Goal: Transaction & Acquisition: Purchase product/service

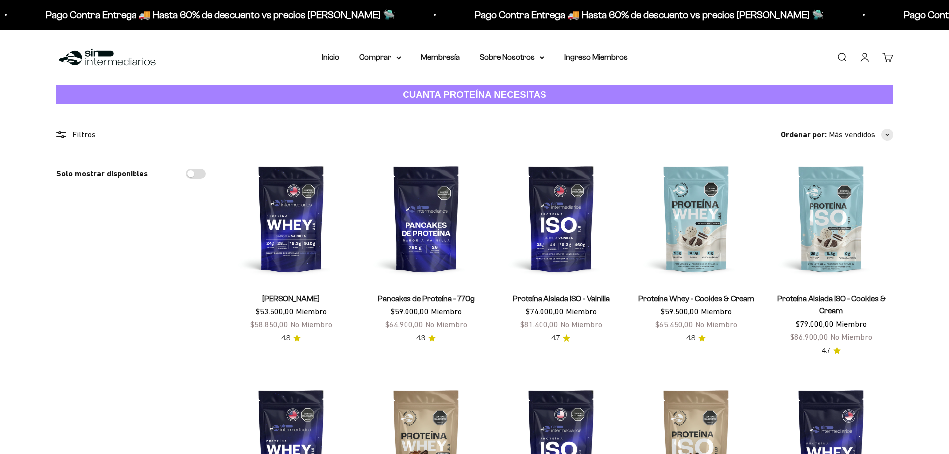
click at [863, 63] on link "Iniciar sesión" at bounding box center [864, 57] width 11 height 11
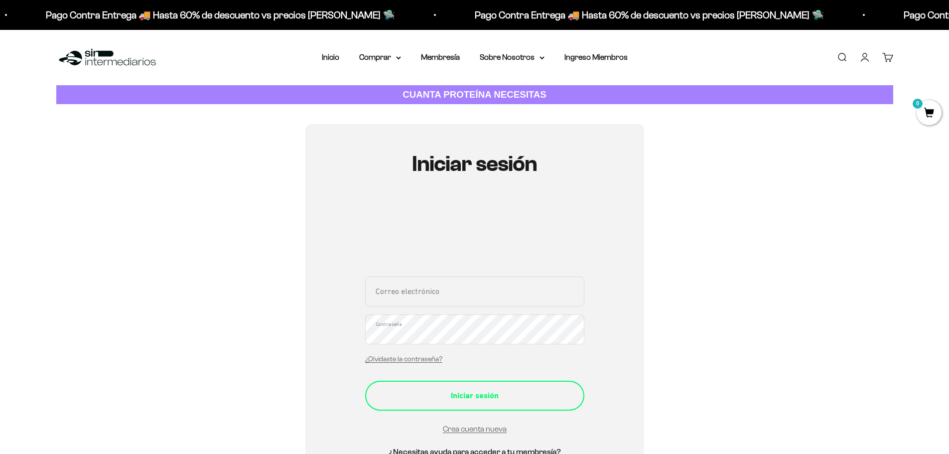
type input "valcv0624@gmail.com"
click at [473, 405] on button "Iniciar sesión" at bounding box center [474, 395] width 219 height 30
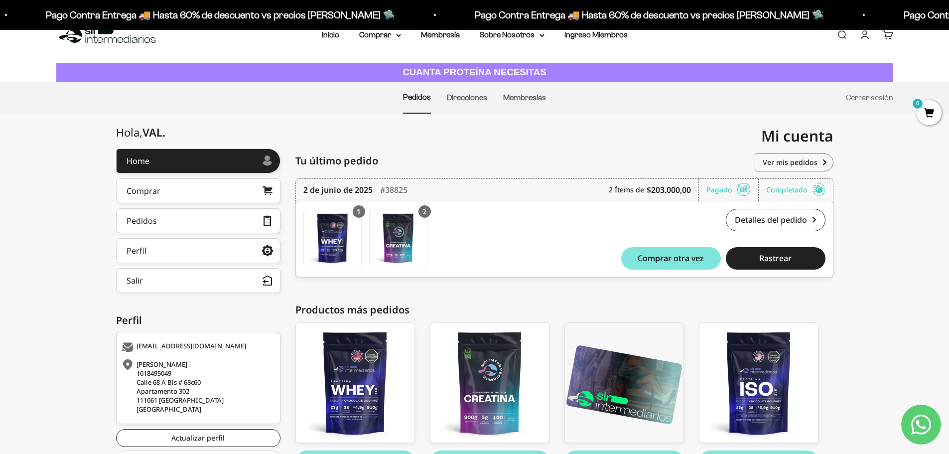
scroll to position [20, 0]
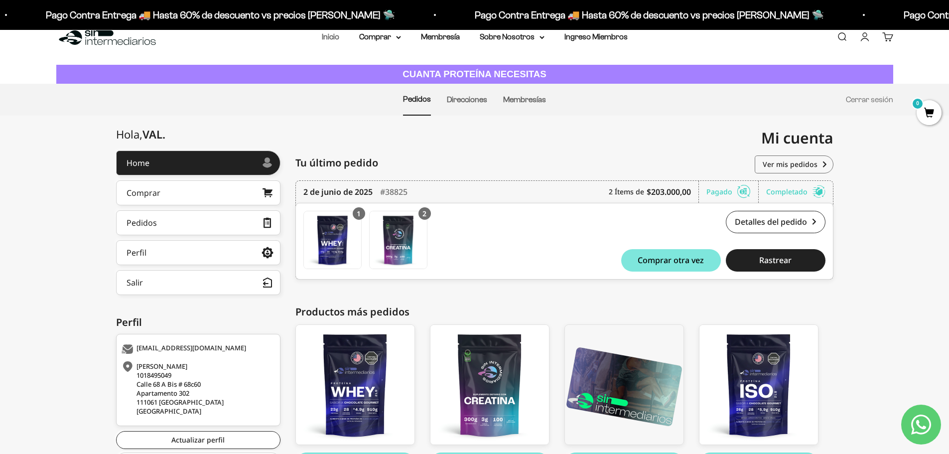
click at [333, 39] on link "Inicio" at bounding box center [330, 36] width 17 height 8
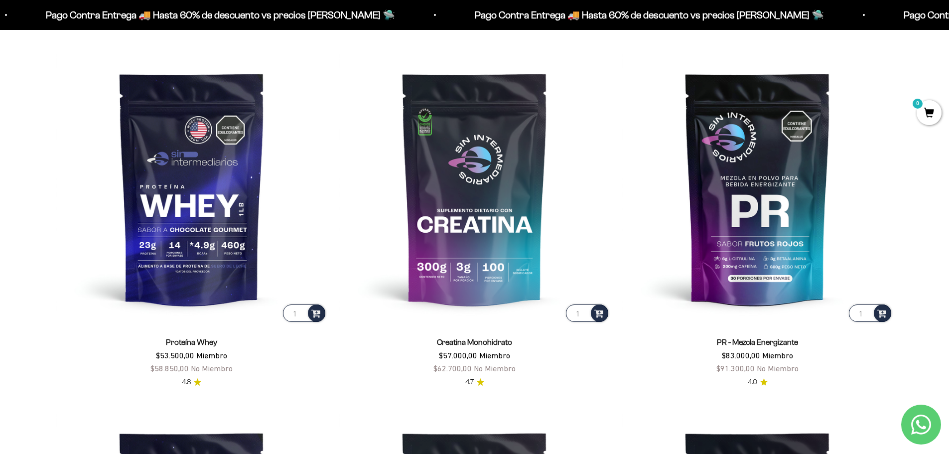
scroll to position [482, 0]
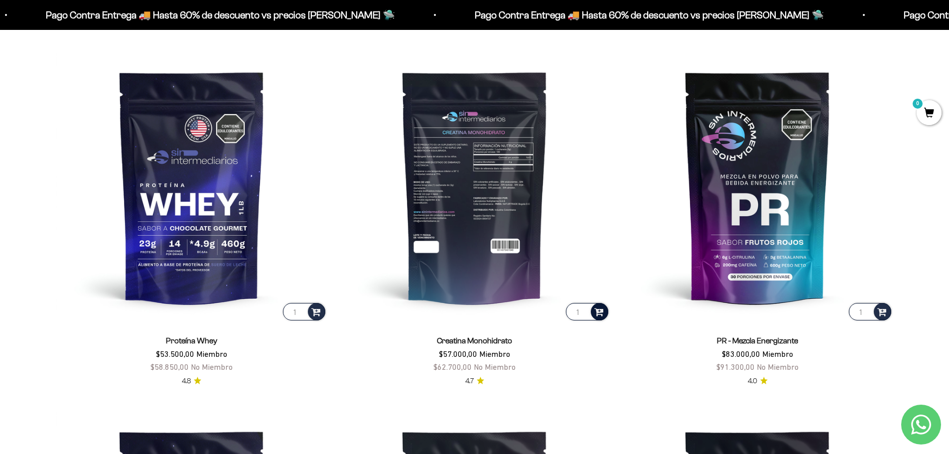
click at [596, 311] on span at bounding box center [598, 310] width 9 height 11
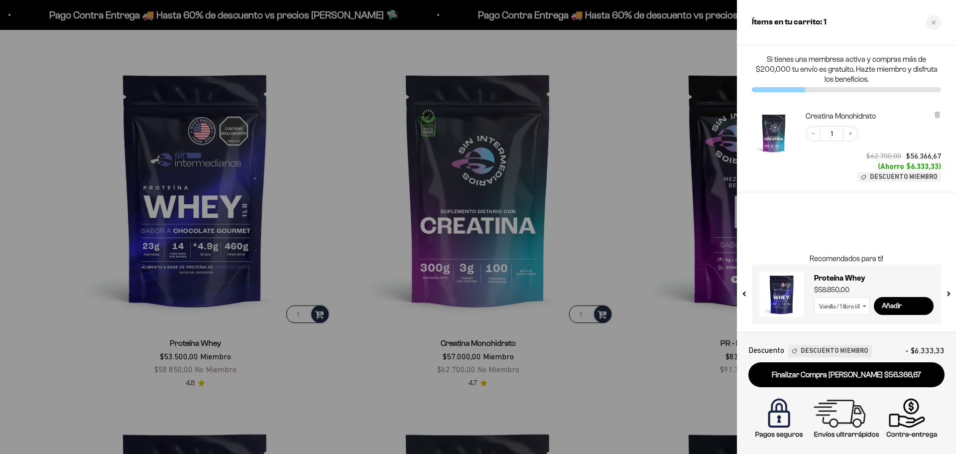
click at [672, 191] on div at bounding box center [478, 227] width 956 height 454
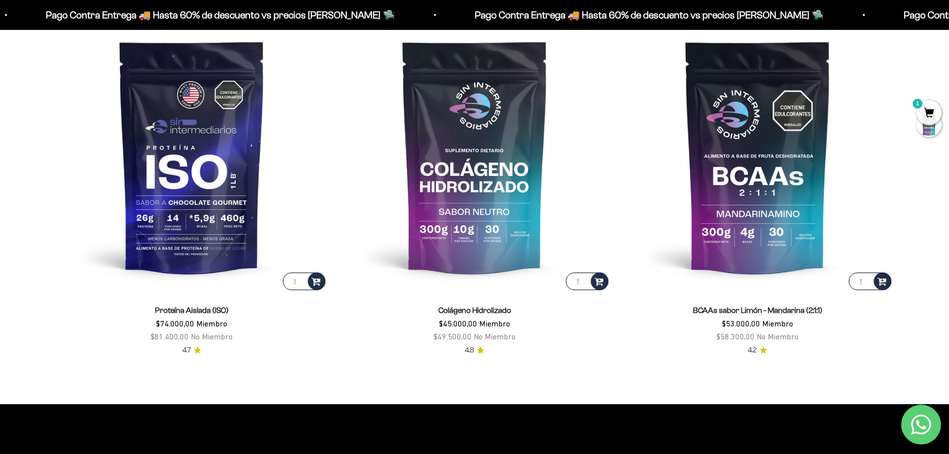
scroll to position [872, 0]
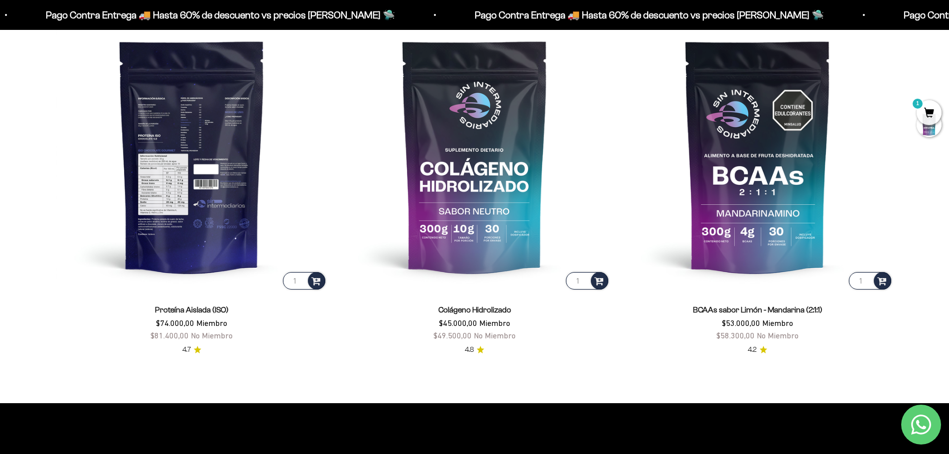
click at [208, 224] on img at bounding box center [191, 155] width 271 height 271
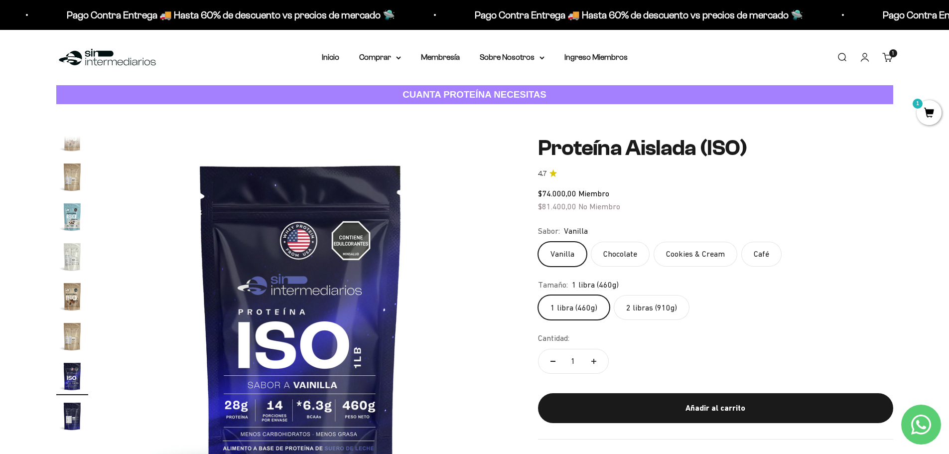
click at [647, 311] on label "2 libras (910g)" at bounding box center [652, 307] width 76 height 25
click at [538, 295] on input "2 libras (910g)" at bounding box center [537, 294] width 0 height 0
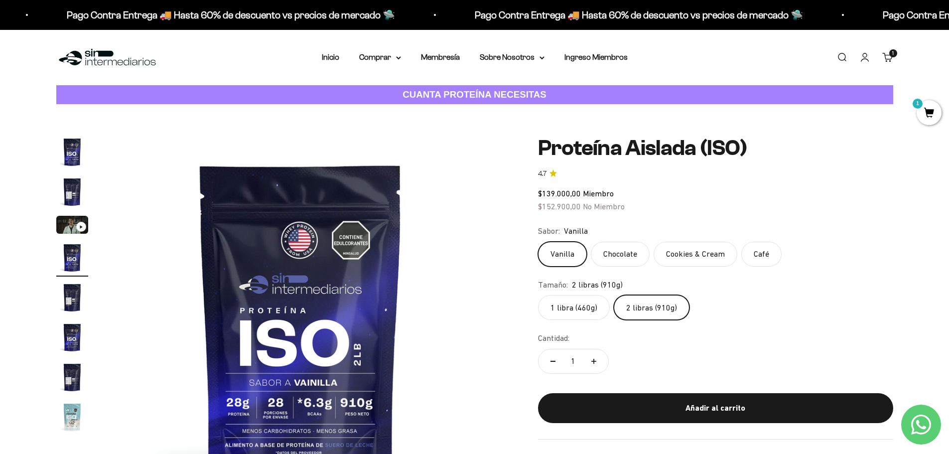
click at [622, 255] on label "Chocolate" at bounding box center [620, 254] width 59 height 25
click at [538, 242] on input "Chocolate" at bounding box center [537, 241] width 0 height 0
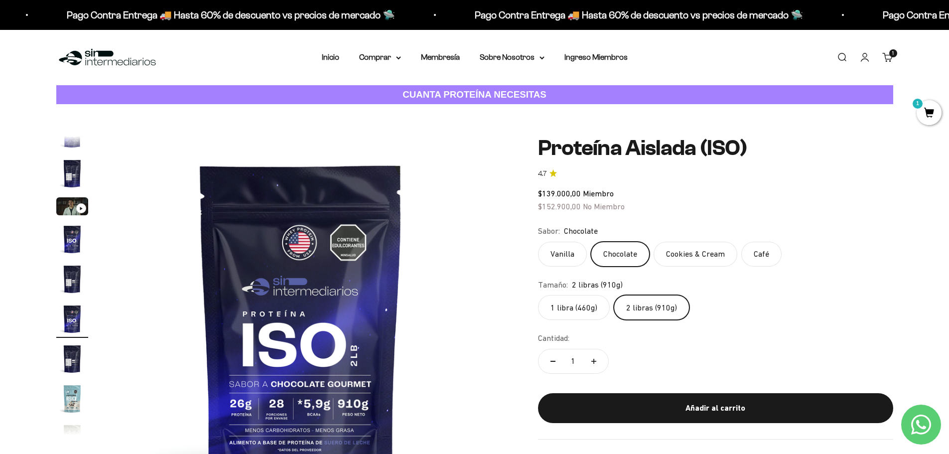
click at [589, 307] on label "1 libra (460g)" at bounding box center [574, 307] width 72 height 25
click at [538, 295] on input "1 libra (460g)" at bounding box center [537, 294] width 0 height 0
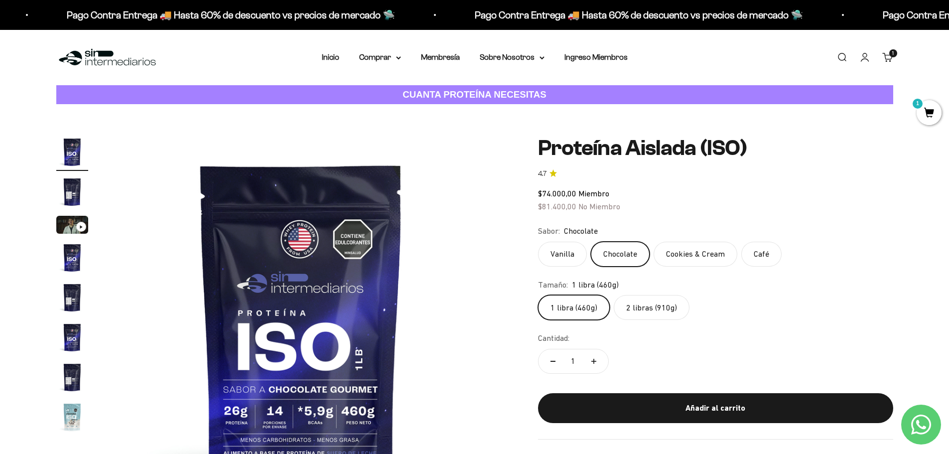
click at [641, 307] on label "2 libras (910g)" at bounding box center [652, 307] width 76 height 25
click at [538, 295] on input "2 libras (910g)" at bounding box center [537, 294] width 0 height 0
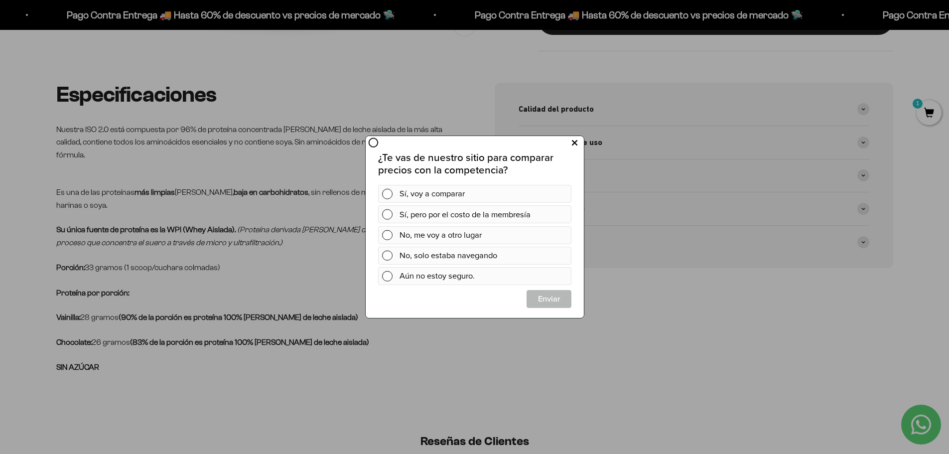
click at [575, 143] on icon at bounding box center [573, 142] width 5 height 13
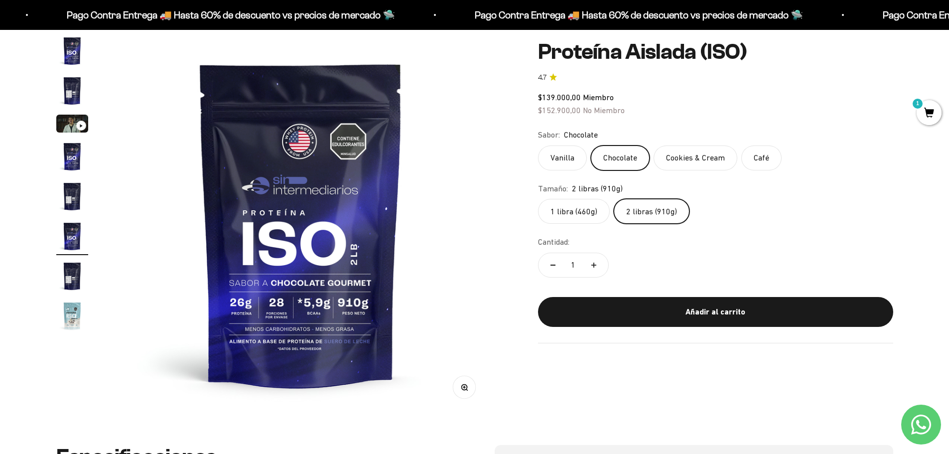
click at [77, 62] on img "Ir al artículo 1" at bounding box center [72, 51] width 32 height 32
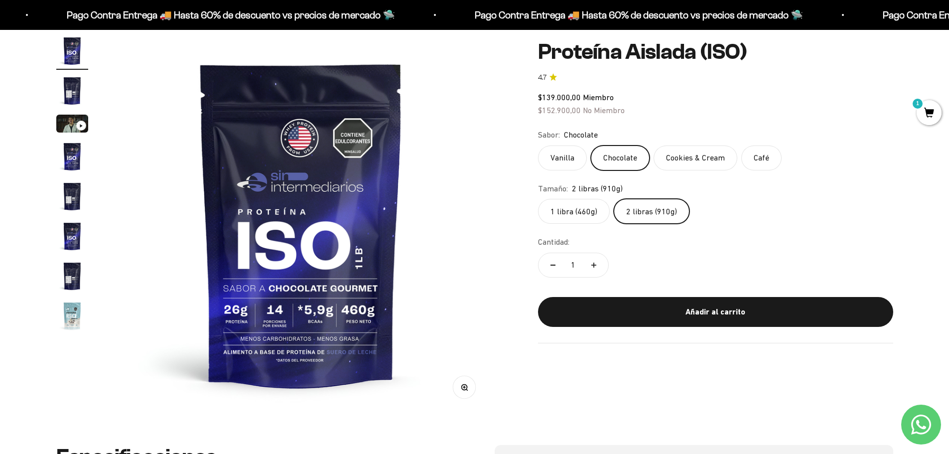
click at [77, 92] on img "Ir al artículo 2" at bounding box center [72, 91] width 32 height 32
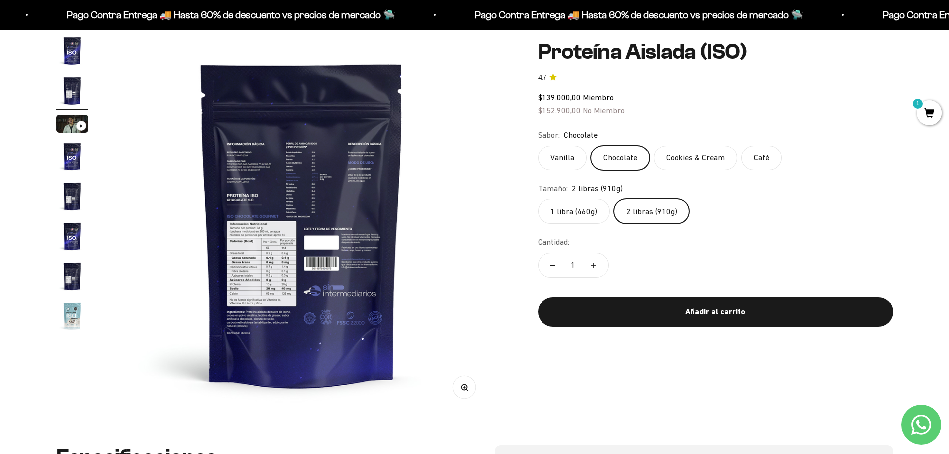
scroll to position [0, 390]
click at [563, 161] on label "Vanilla" at bounding box center [562, 157] width 49 height 25
click at [538, 145] on input "Vanilla" at bounding box center [537, 145] width 0 height 0
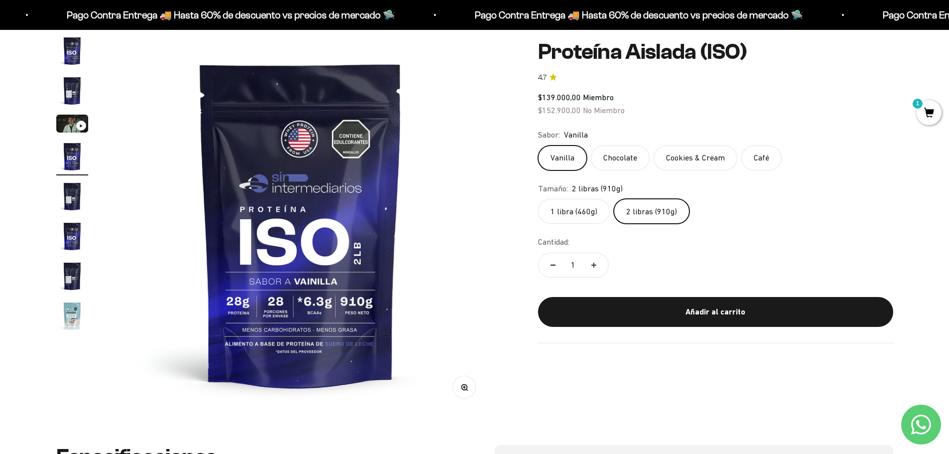
click at [619, 155] on label "Chocolate" at bounding box center [620, 157] width 59 height 25
click at [538, 145] on input "Chocolate" at bounding box center [537, 145] width 0 height 0
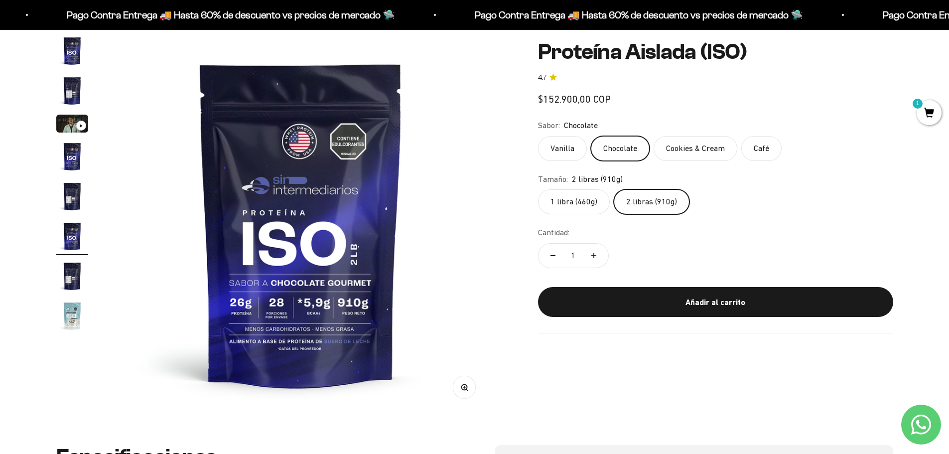
scroll to position [18, 0]
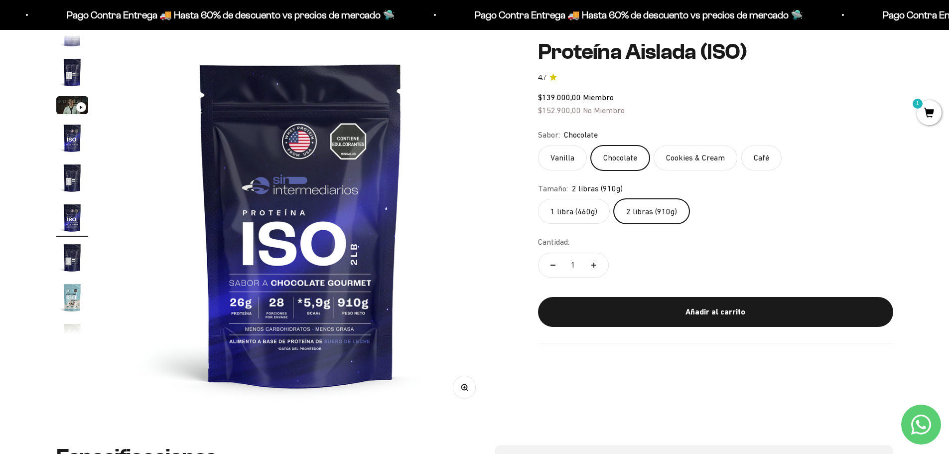
click at [709, 153] on label "Cookies & Cream" at bounding box center [695, 157] width 84 height 25
click at [538, 145] on input "Cookies & Cream" at bounding box center [537, 145] width 0 height 0
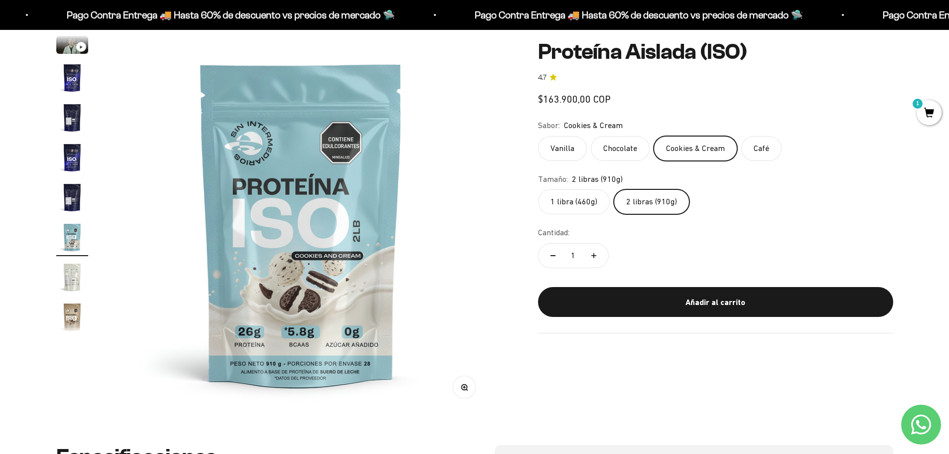
scroll to position [98, 0]
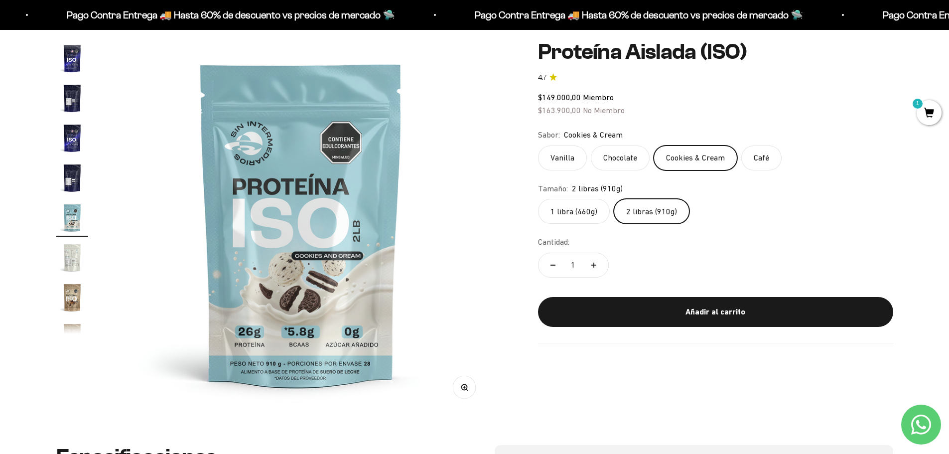
click at [625, 160] on label "Chocolate" at bounding box center [620, 157] width 59 height 25
click at [538, 145] on input "Chocolate" at bounding box center [537, 145] width 0 height 0
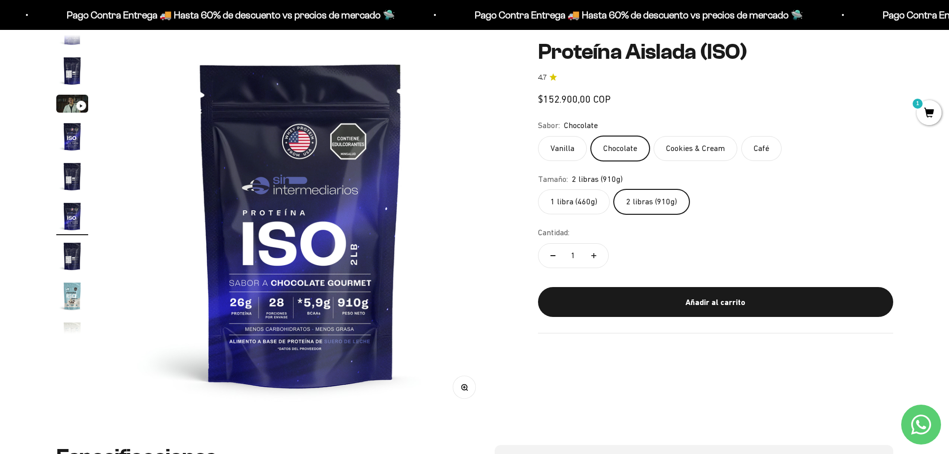
scroll to position [18, 0]
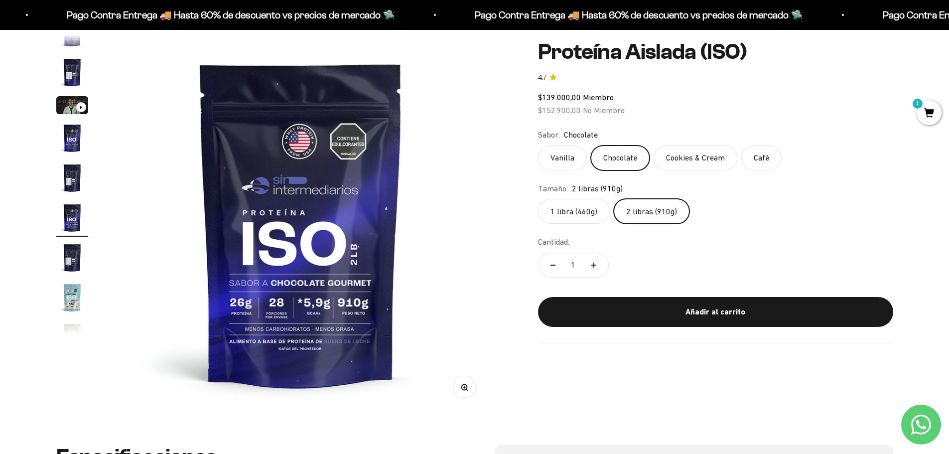
click at [679, 151] on label "Cookies & Cream" at bounding box center [695, 157] width 84 height 25
click at [538, 145] on input "Cookies & Cream" at bounding box center [537, 145] width 0 height 0
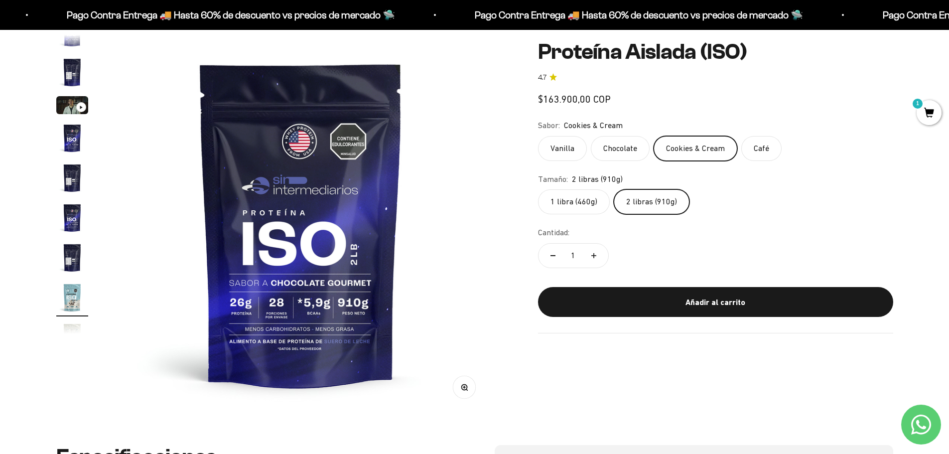
scroll to position [98, 0]
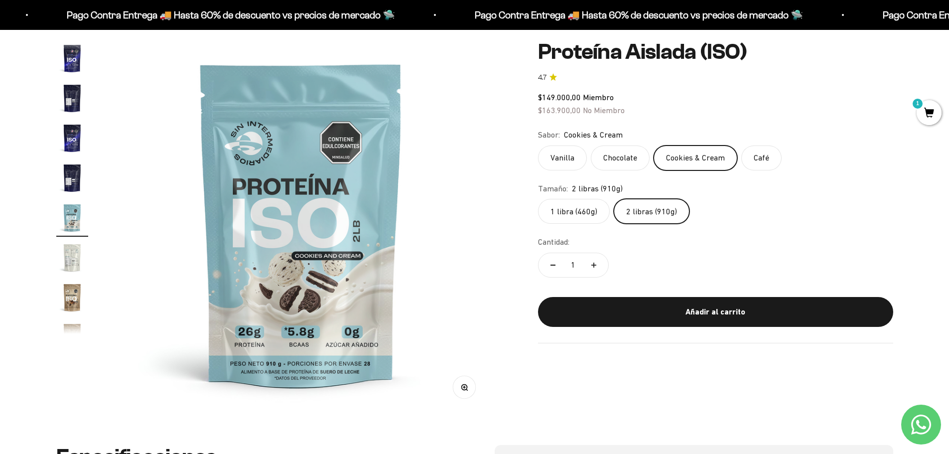
click at [756, 160] on label "Café" at bounding box center [761, 157] width 40 height 25
click at [538, 145] on input "Café" at bounding box center [537, 145] width 0 height 0
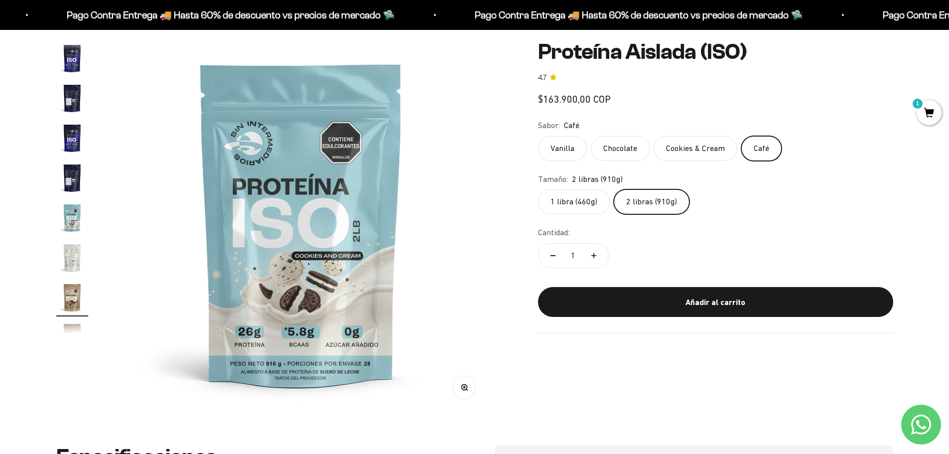
scroll to position [178, 0]
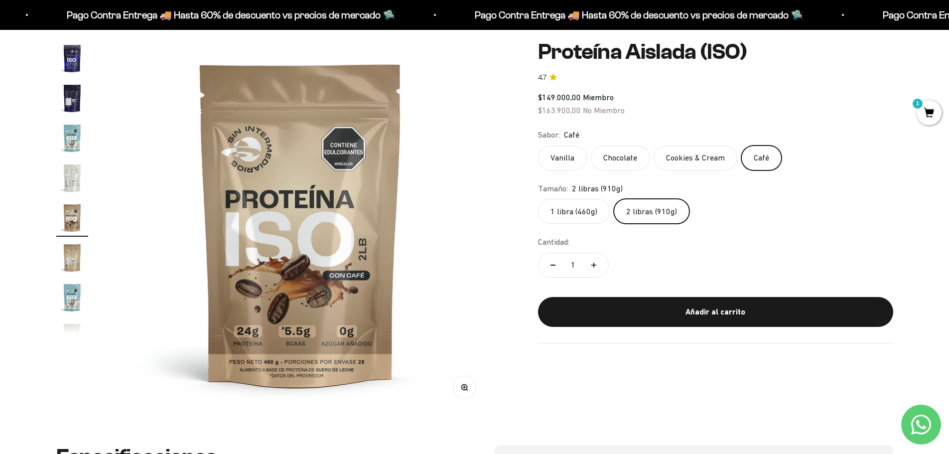
click at [613, 161] on label "Chocolate" at bounding box center [620, 157] width 59 height 25
click at [538, 145] on input "Chocolate" at bounding box center [537, 145] width 0 height 0
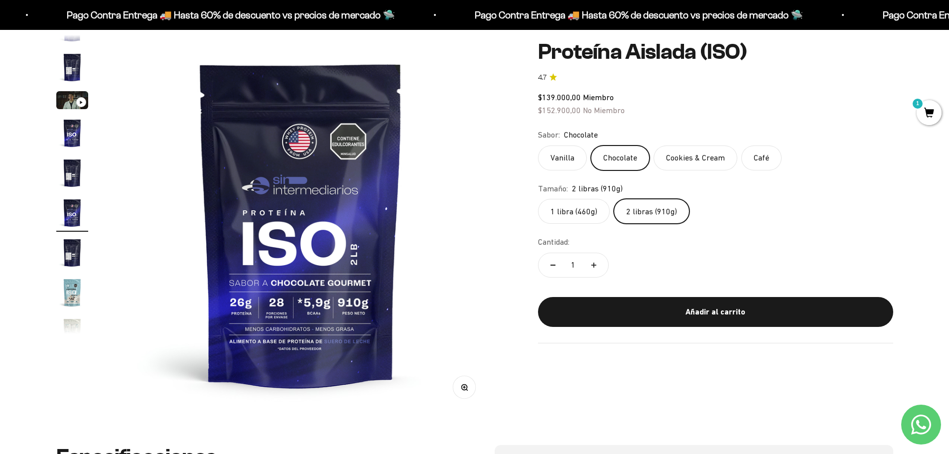
scroll to position [18, 0]
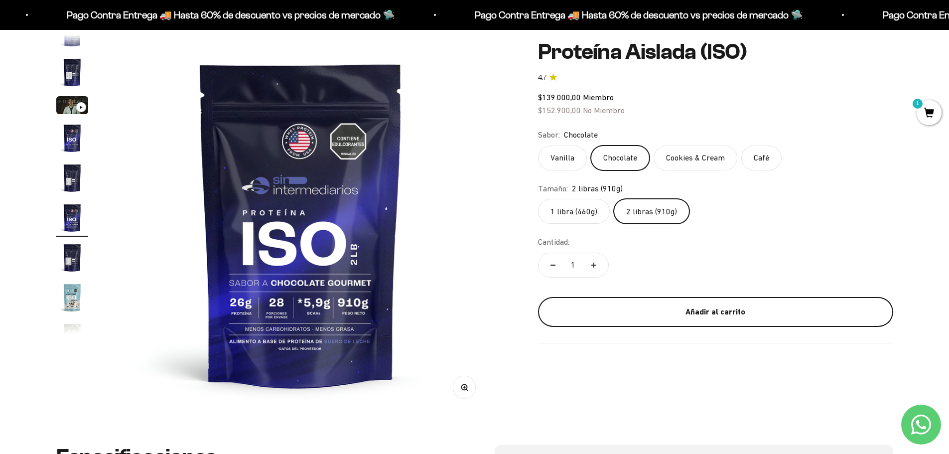
click at [727, 303] on button "Añadir al carrito" at bounding box center [715, 311] width 355 height 30
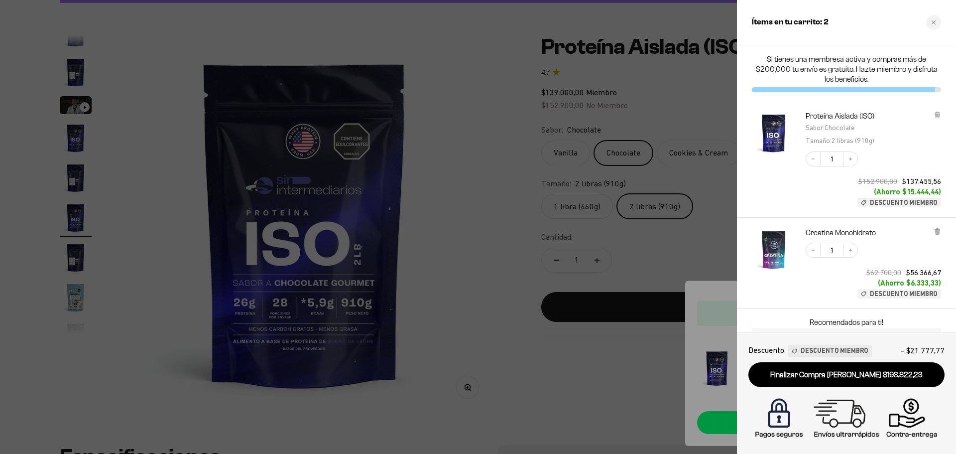
click at [553, 251] on div at bounding box center [478, 227] width 956 height 454
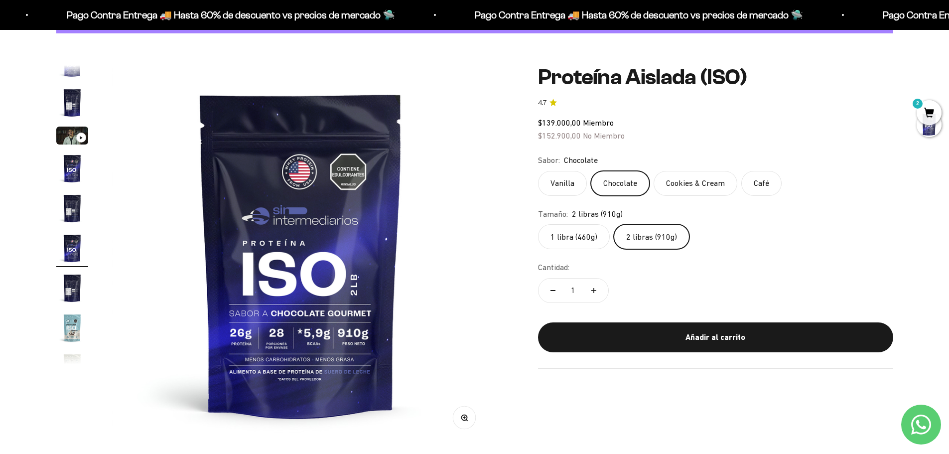
scroll to position [0, 0]
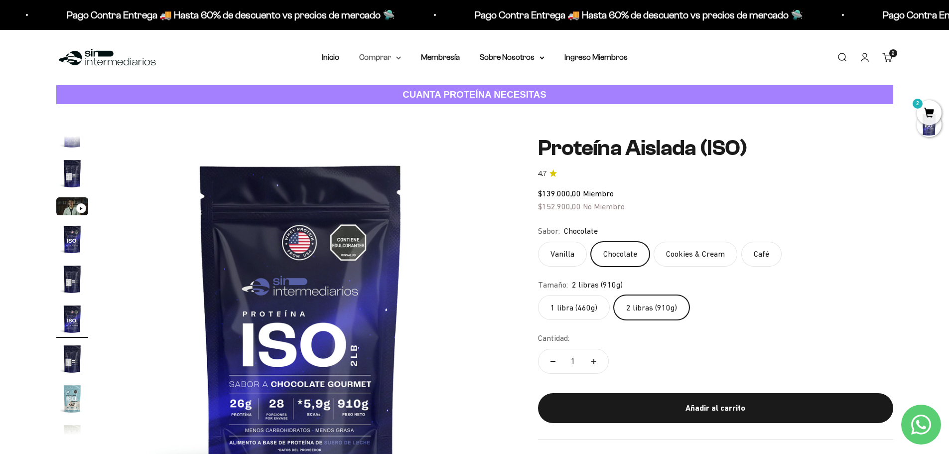
click at [400, 59] on icon at bounding box center [398, 57] width 5 height 3
click at [433, 125] on summary "Gomas sin azúcar" at bounding box center [406, 126] width 82 height 13
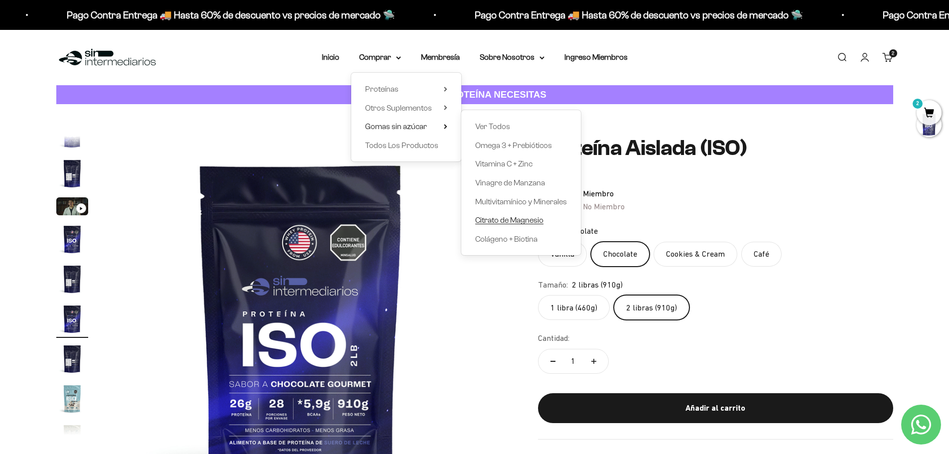
click at [524, 219] on span "Citrato de Magnesio" at bounding box center [509, 220] width 68 height 8
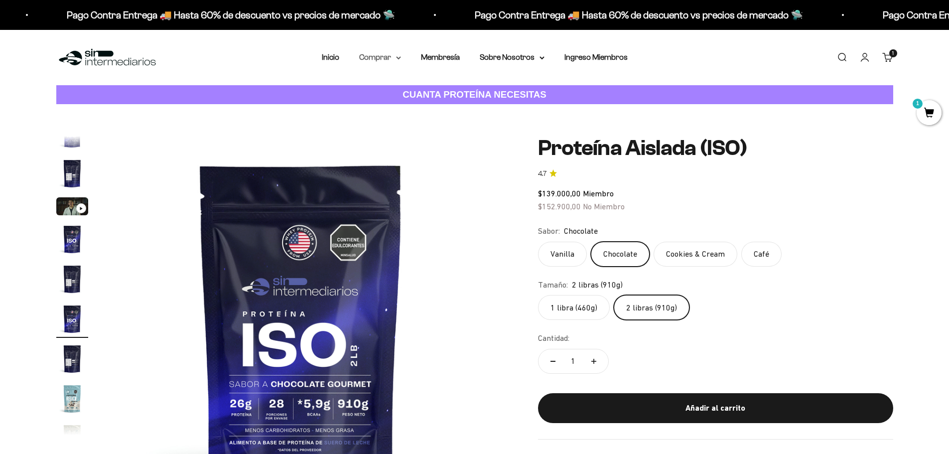
click at [394, 58] on summary "Comprar" at bounding box center [380, 57] width 42 height 13
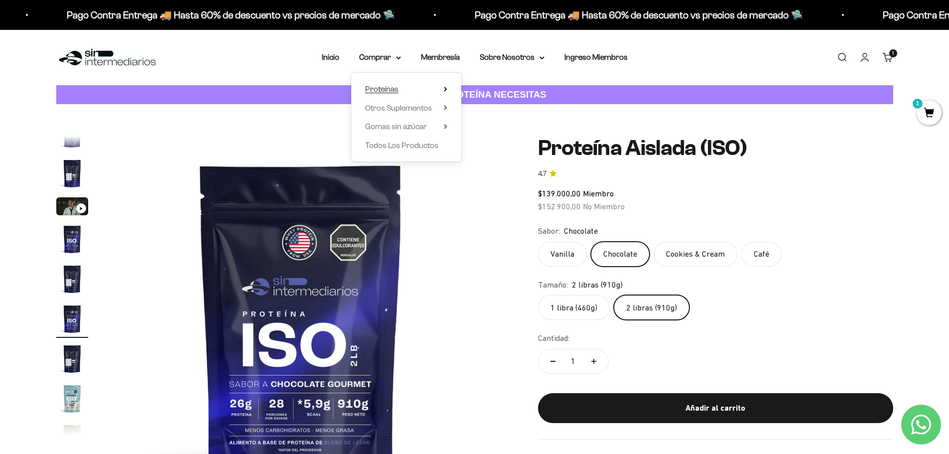
click at [443, 87] on summary "Proteínas" at bounding box center [406, 89] width 82 height 13
click at [483, 128] on span "Iso" at bounding box center [480, 126] width 10 height 8
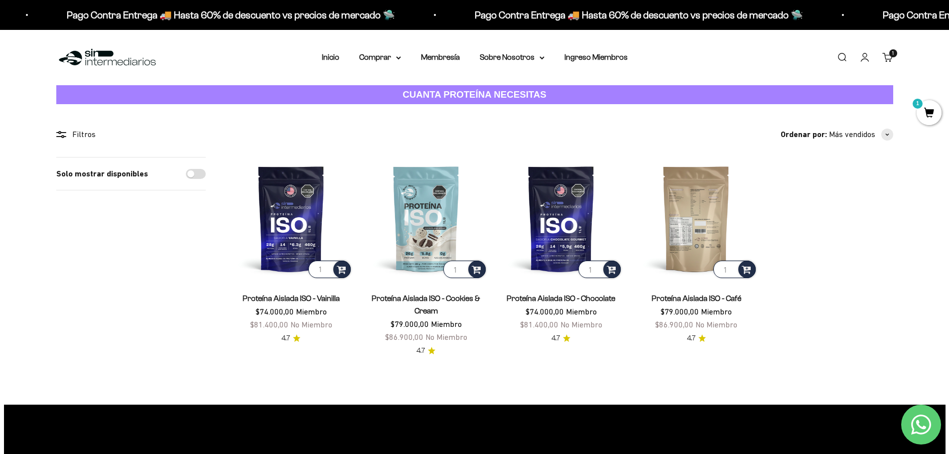
click at [688, 216] on img at bounding box center [695, 218] width 123 height 123
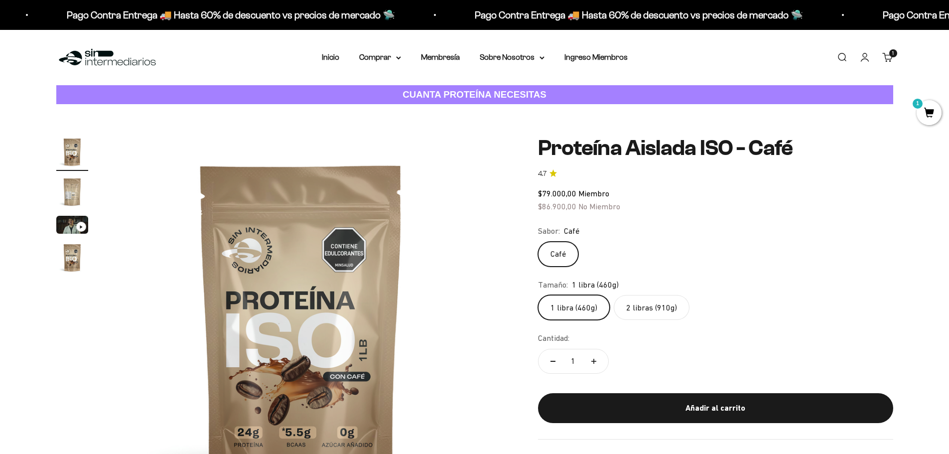
click at [659, 304] on label "2 libras (910g)" at bounding box center [652, 307] width 76 height 25
click at [538, 295] on input "2 libras (910g)" at bounding box center [537, 294] width 0 height 0
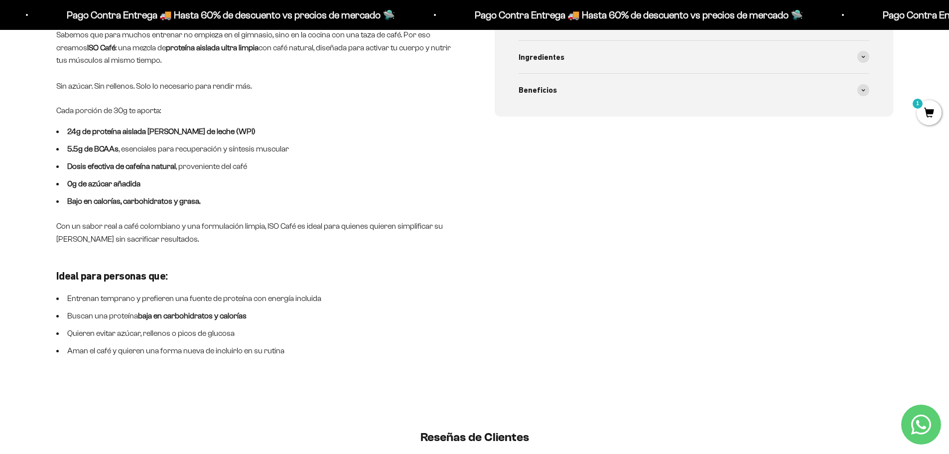
scroll to position [582, 0]
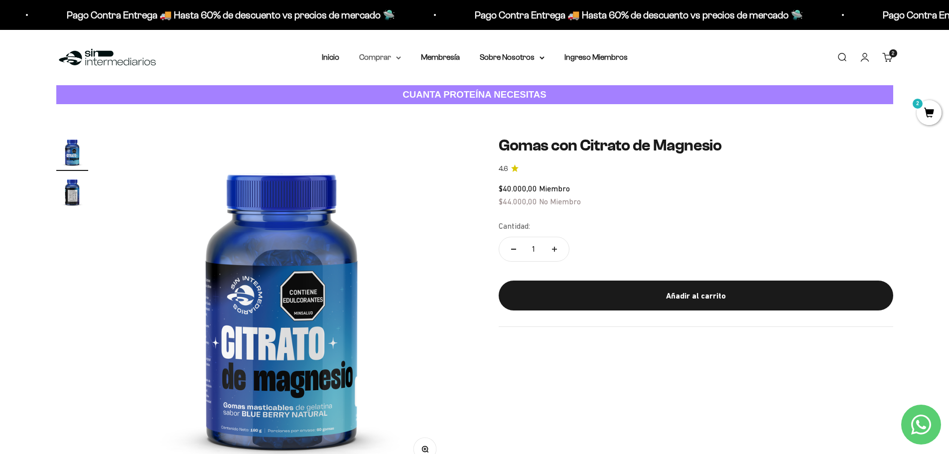
click at [397, 59] on icon at bounding box center [398, 57] width 5 height 3
click at [434, 125] on summary "Gomas sin azúcar" at bounding box center [406, 126] width 82 height 13
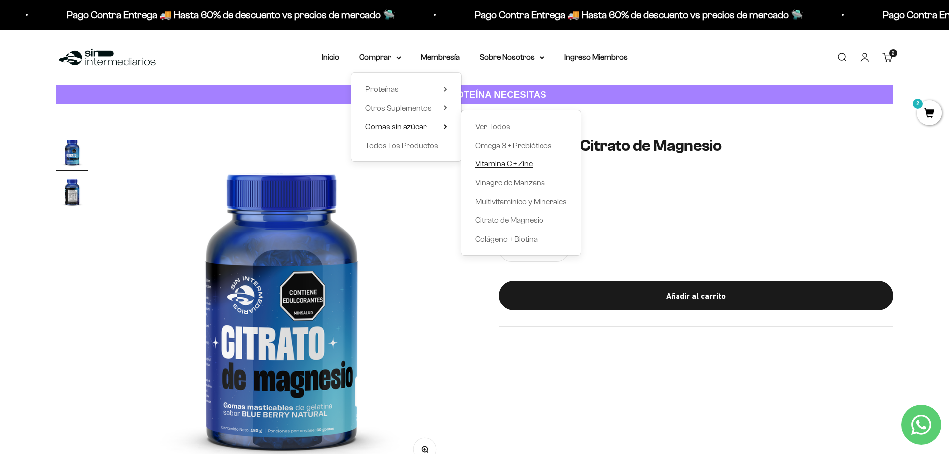
click at [539, 165] on link "Vitamina C + Zinc" at bounding box center [521, 163] width 92 height 13
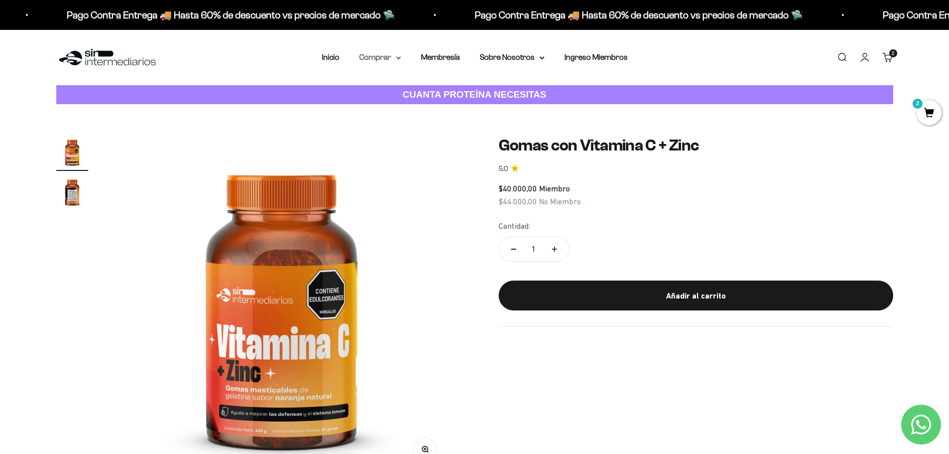
click at [375, 60] on summary "Comprar" at bounding box center [380, 57] width 42 height 13
click at [441, 123] on summary "Gomas sin azúcar" at bounding box center [406, 126] width 82 height 13
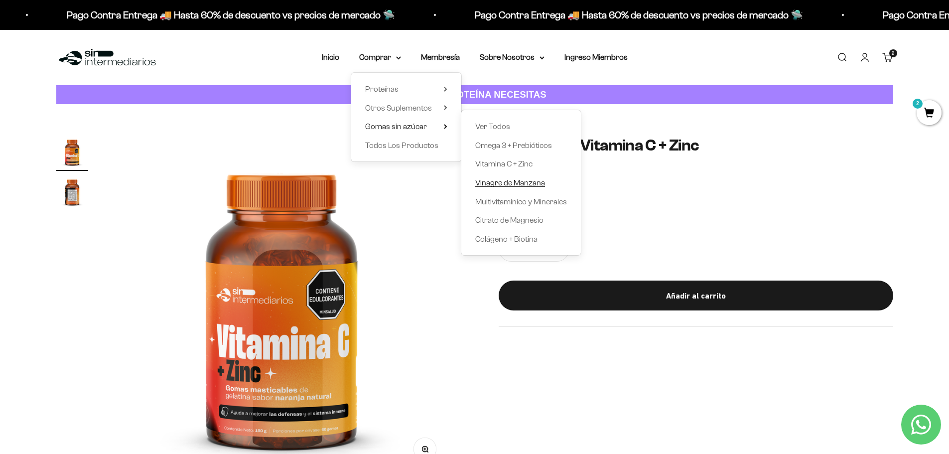
click at [524, 188] on span "Vinagre de Manzana" at bounding box center [510, 182] width 70 height 13
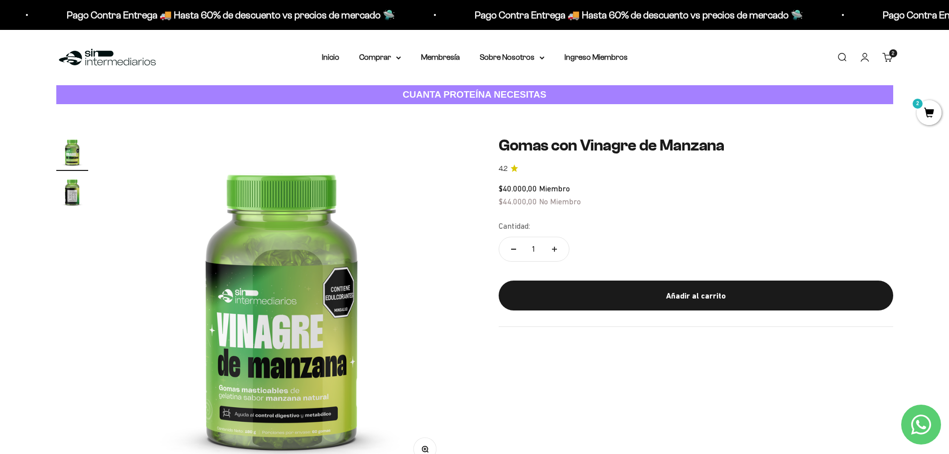
click at [890, 58] on link "Carrito 2 artículos 2" at bounding box center [887, 57] width 11 height 11
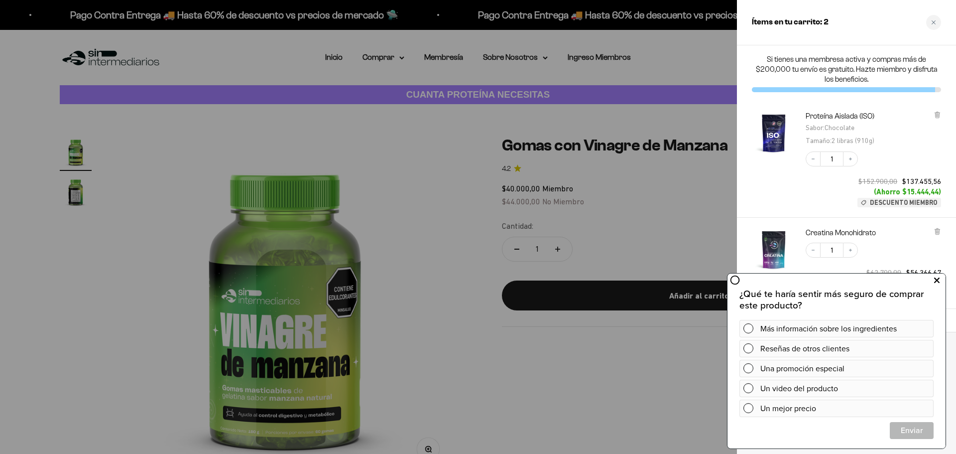
click at [939, 283] on icon at bounding box center [936, 280] width 5 height 13
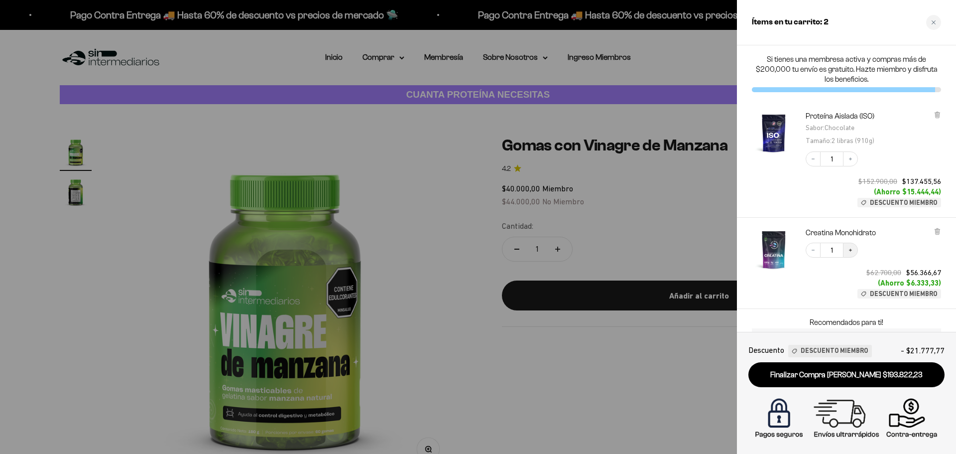
click at [851, 250] on icon "Increase quantity" at bounding box center [850, 250] width 3 height 3
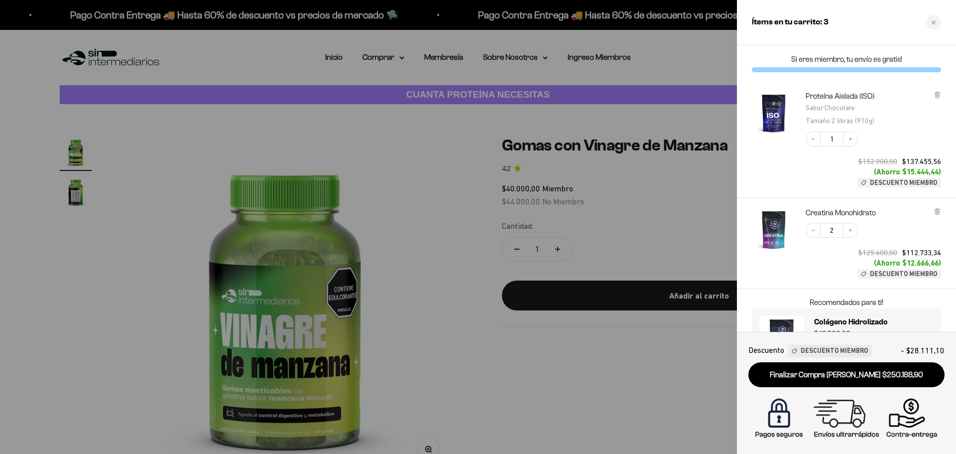
scroll to position [44, 0]
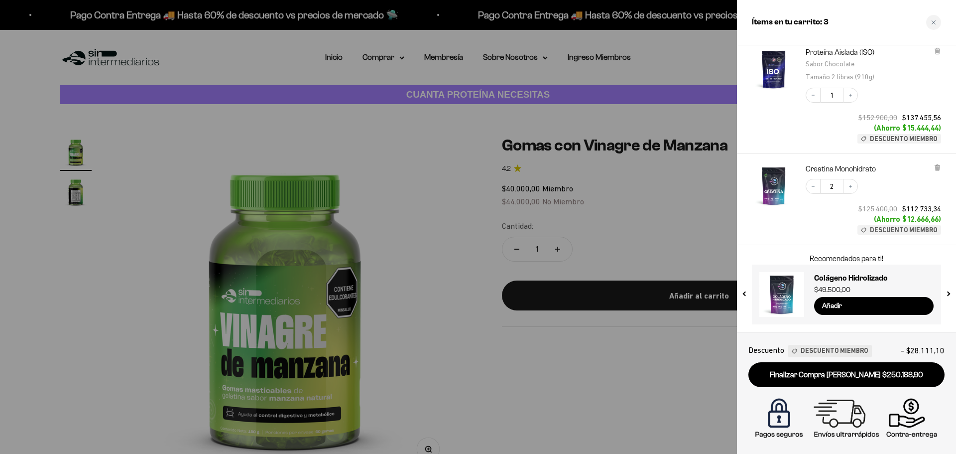
click at [770, 190] on img "Creatina Monohidrato" at bounding box center [774, 186] width 44 height 44
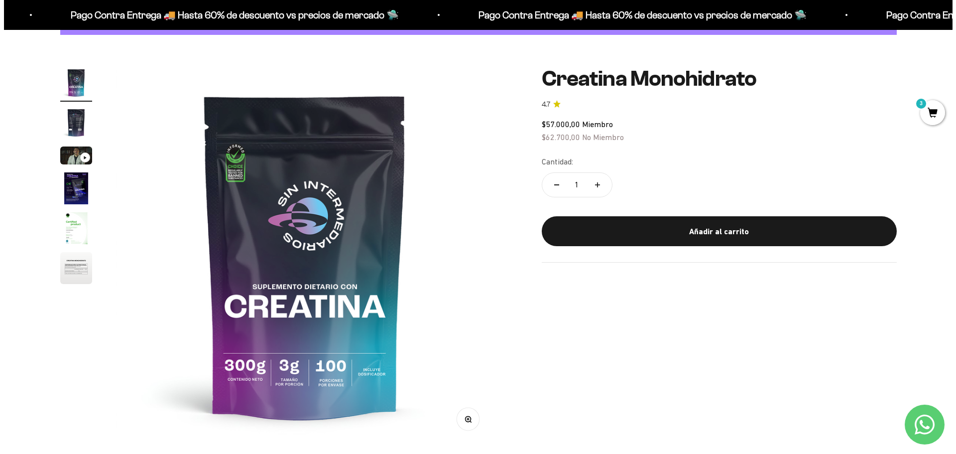
scroll to position [69, 0]
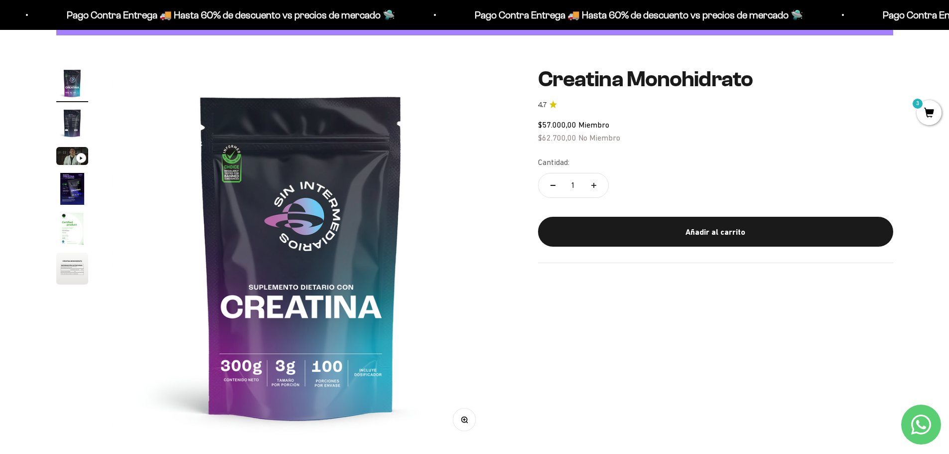
click at [933, 116] on span "3" at bounding box center [928, 112] width 25 height 25
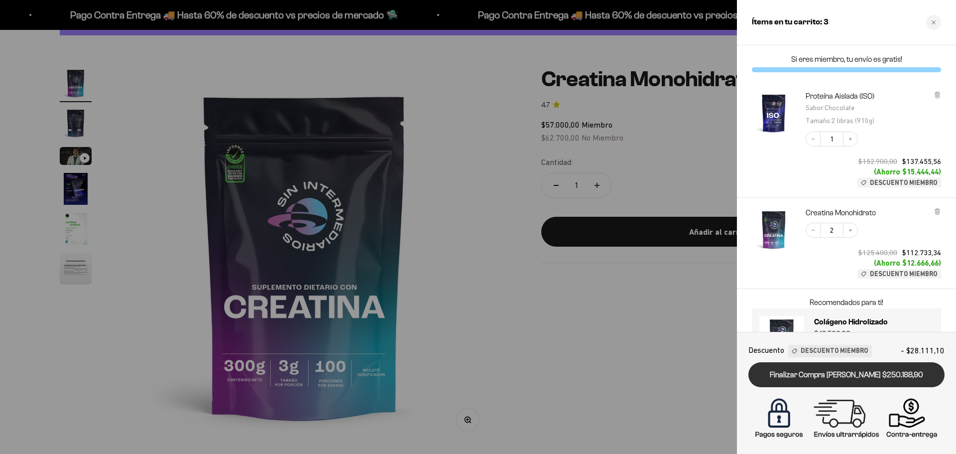
click at [899, 370] on link "Finalizar Compra [PERSON_NAME] $250.188,90" at bounding box center [847, 374] width 196 height 25
